Goal: Task Accomplishment & Management: Manage account settings

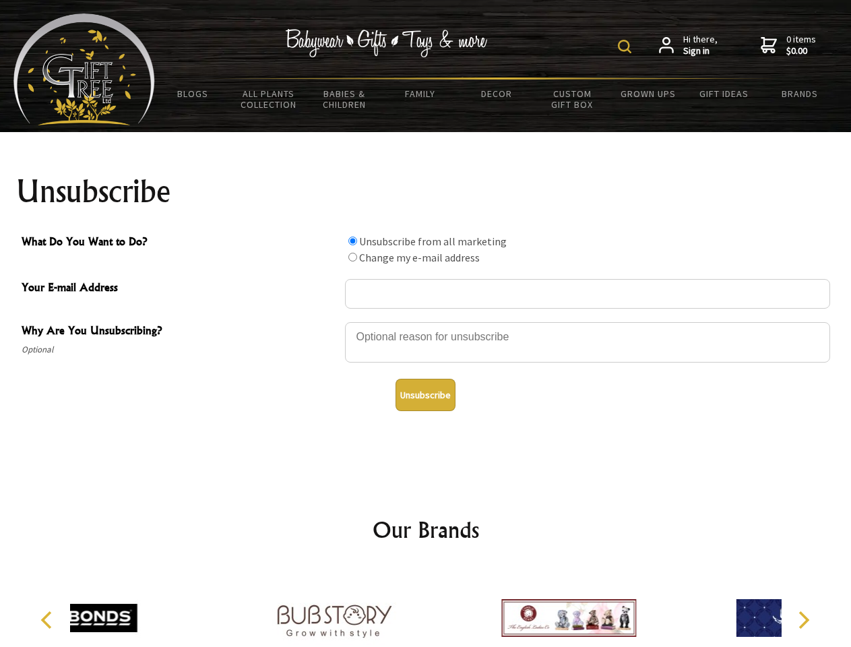
click at [627, 47] on img at bounding box center [624, 46] width 13 height 13
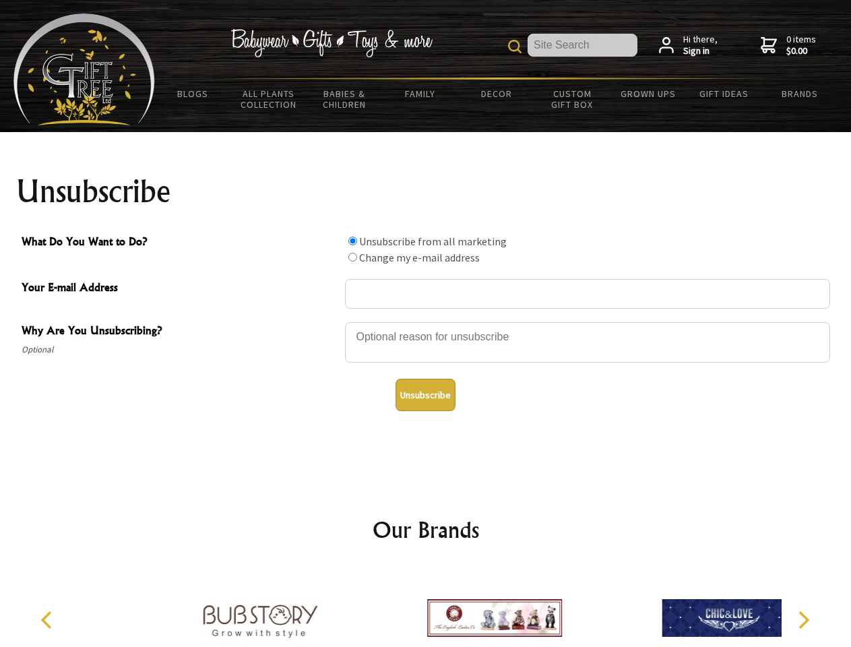
click at [426, 321] on div at bounding box center [587, 344] width 485 height 47
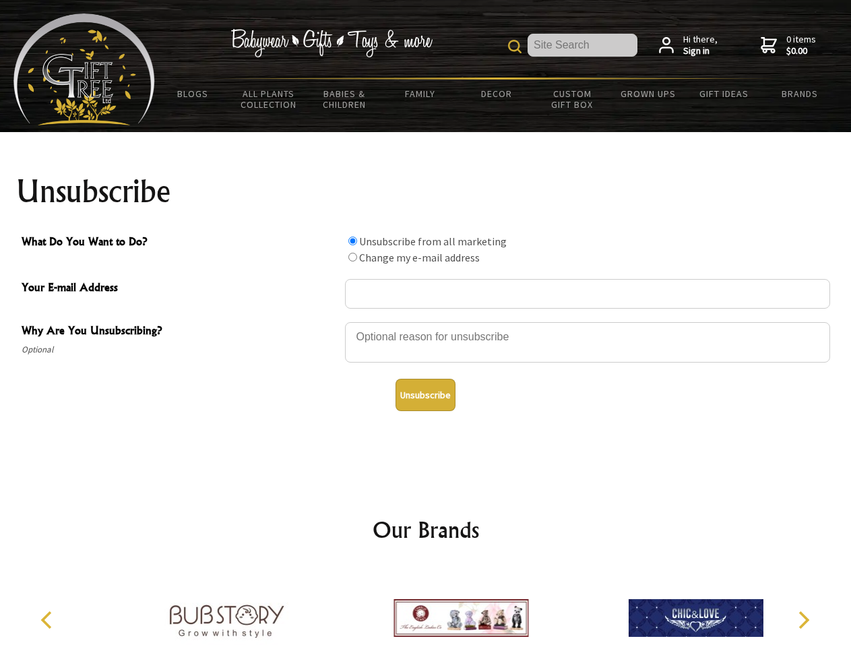
click at [352, 241] on input "What Do You Want to Do?" at bounding box center [352, 241] width 9 height 9
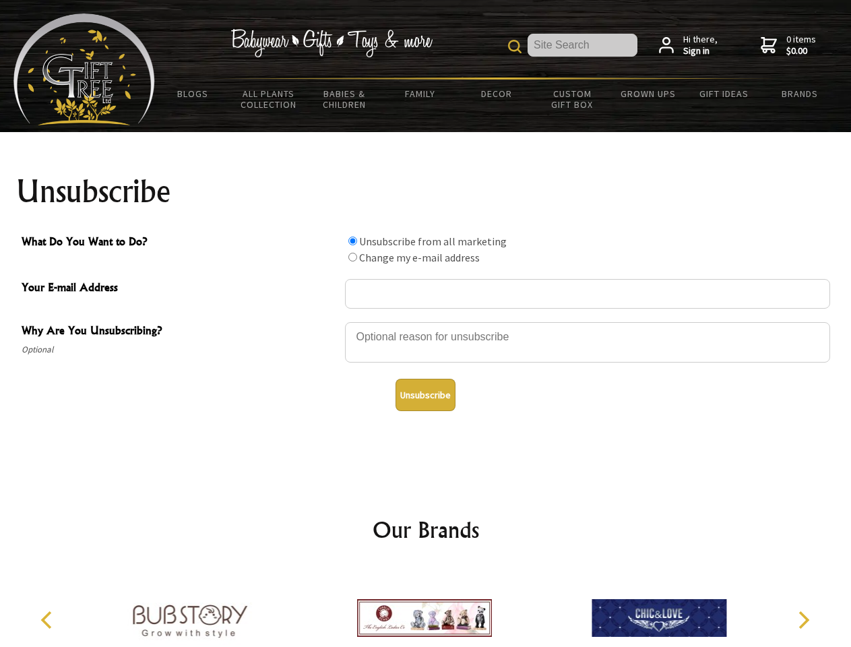
click at [352, 257] on input "What Do You Want to Do?" at bounding box center [352, 257] width 9 height 9
radio input "true"
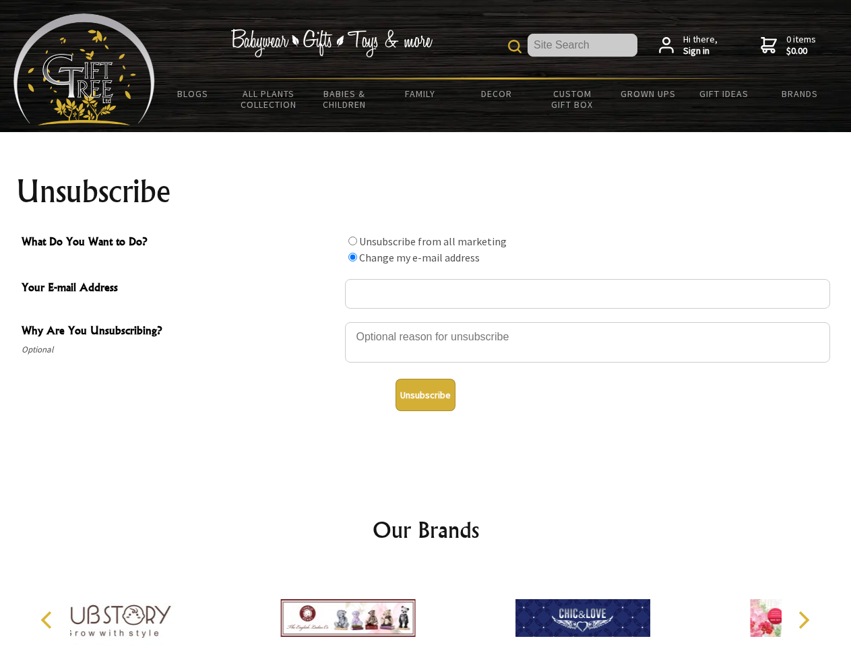
click at [425, 395] on button "Unsubscribe" at bounding box center [426, 395] width 60 height 32
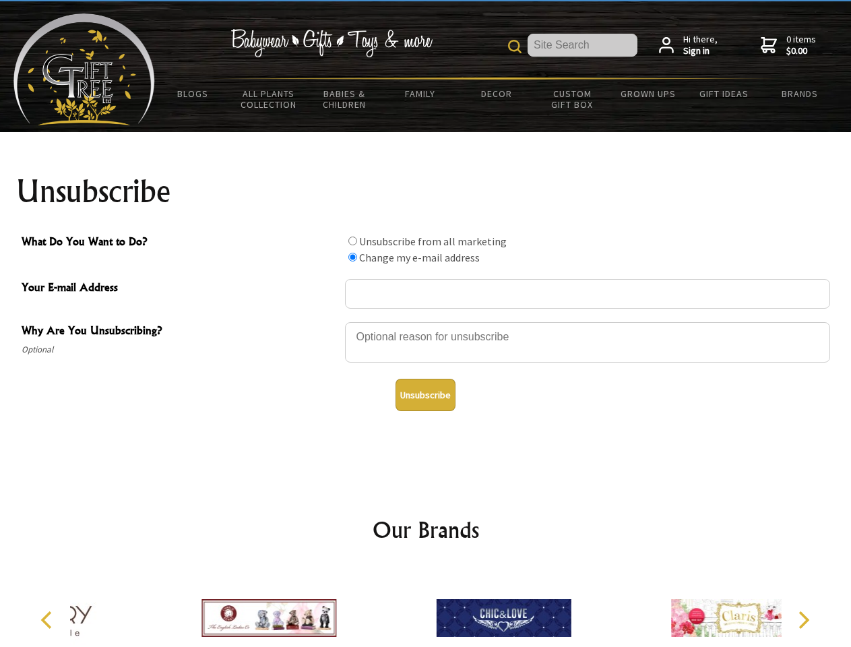
click at [426, 607] on div at bounding box center [503, 619] width 235 height 105
click at [49, 620] on icon "Previous" at bounding box center [48, 620] width 18 height 18
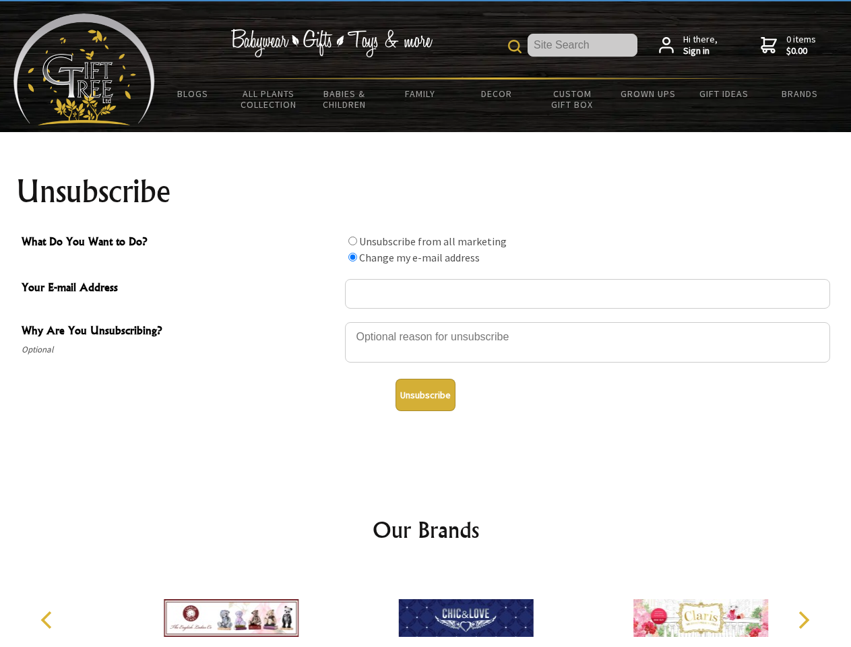
click at [803, 620] on icon "Next" at bounding box center [803, 620] width 18 height 18
